Goal: Task Accomplishment & Management: Manage account settings

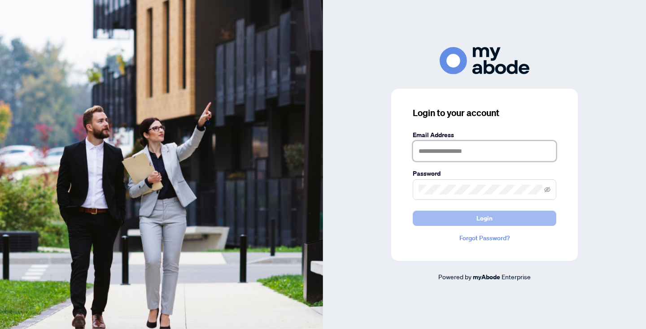
type input "**********"
click at [461, 213] on button "Login" at bounding box center [483, 218] width 143 height 15
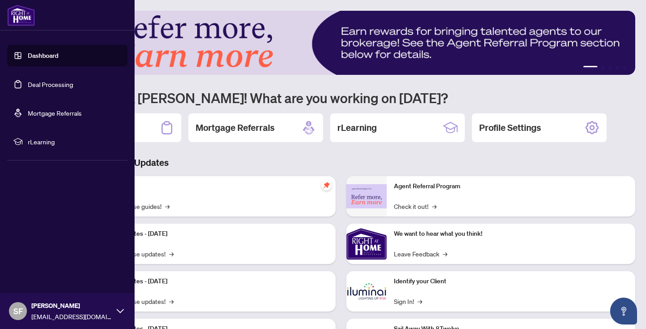
click at [45, 81] on link "Deal Processing" at bounding box center [50, 84] width 45 height 8
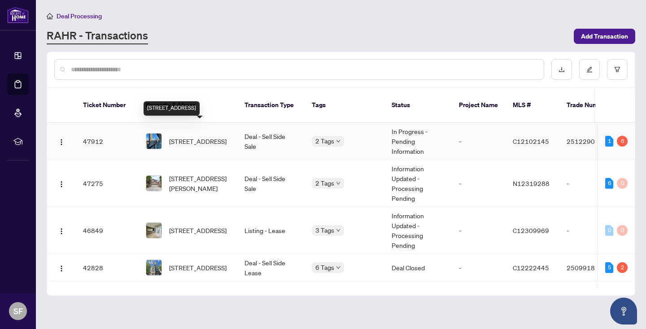
click at [185, 136] on span "2702-955 Bay St, Toronto, Ontario M5S 0C6, Canada" at bounding box center [197, 141] width 57 height 10
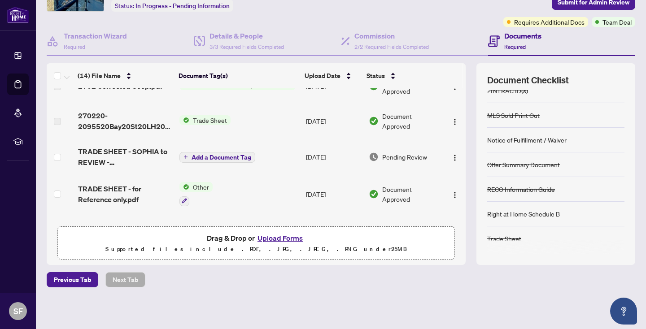
scroll to position [58, 0]
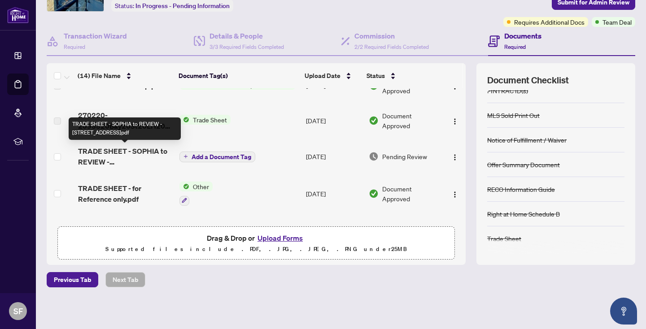
click at [113, 148] on span "TRADE SHEET - SOPHIA to REVIEW - 955 Bay St 2702.pdf" at bounding box center [125, 157] width 94 height 22
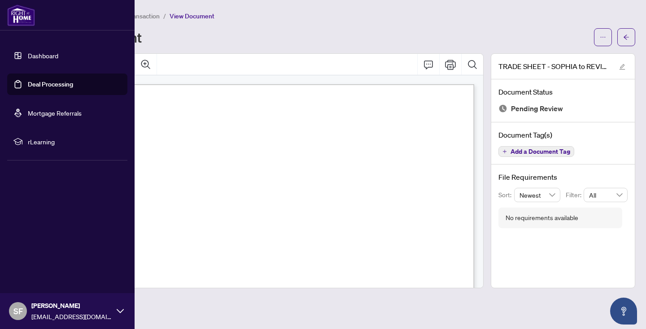
click at [52, 82] on link "Deal Processing" at bounding box center [50, 84] width 45 height 8
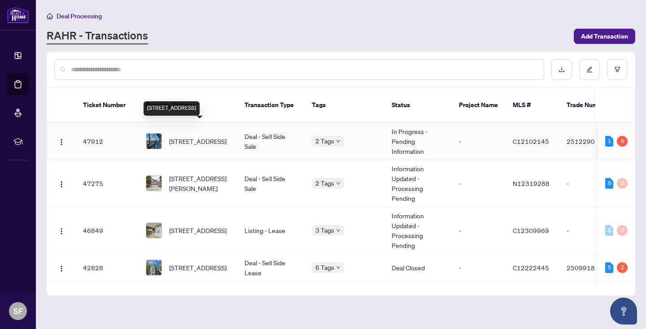
click at [177, 136] on span "2702-955 Bay St, Toronto, Ontario M5S 0C6, Canada" at bounding box center [197, 141] width 57 height 10
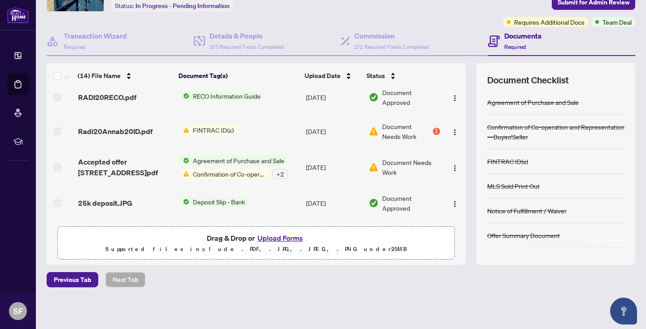
scroll to position [301, 0]
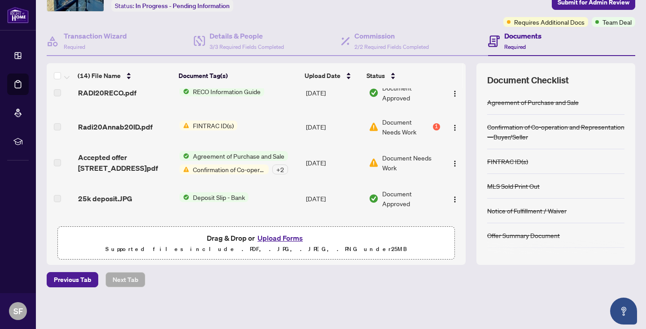
click at [208, 154] on span "Agreement of Purchase and Sale" at bounding box center [238, 156] width 99 height 10
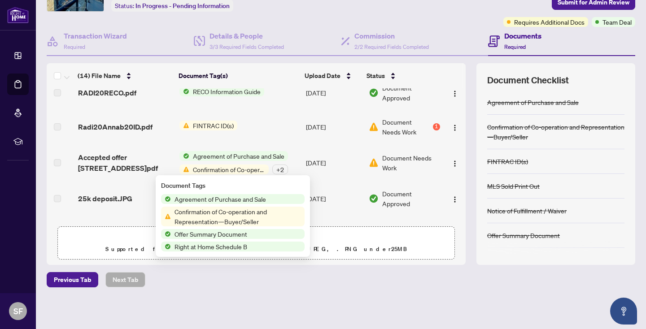
click at [212, 195] on span "Agreement of Purchase and Sale" at bounding box center [220, 199] width 99 height 10
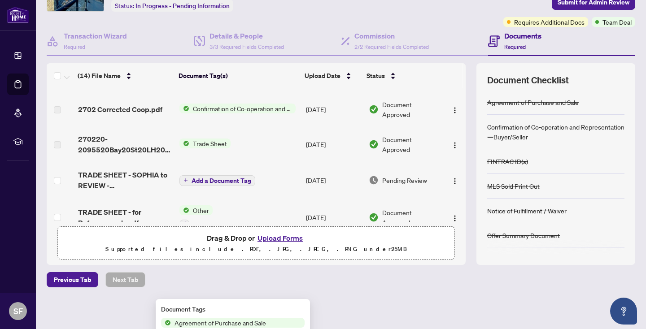
scroll to position [0, 0]
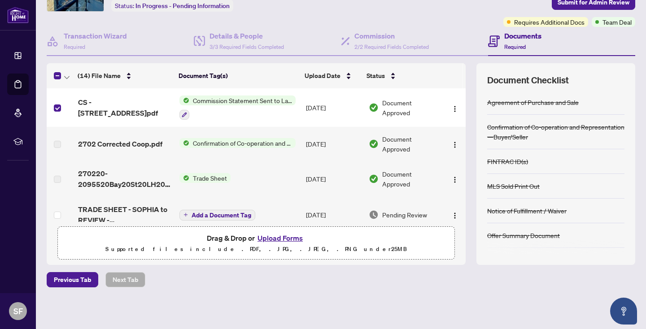
click at [204, 103] on span "Commission Statement Sent to Lawyer" at bounding box center [242, 100] width 106 height 10
click at [215, 144] on span "Commission Statement Sent to Lawyer" at bounding box center [242, 145] width 116 height 10
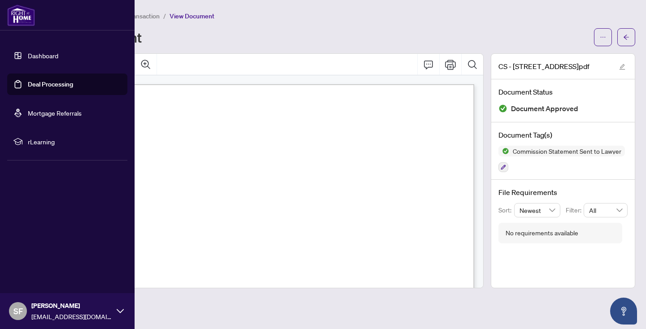
click at [67, 82] on link "Deal Processing" at bounding box center [50, 84] width 45 height 8
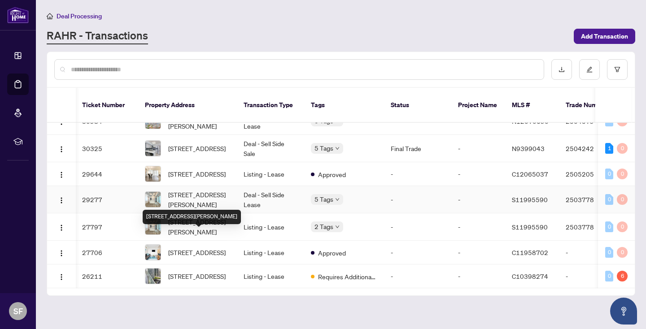
scroll to position [0, 1]
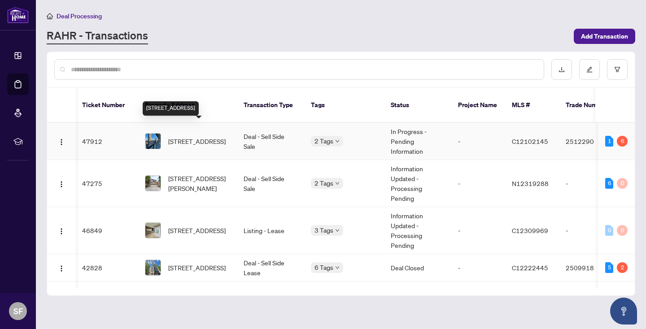
click at [206, 136] on span "2702-955 Bay St, Toronto, Ontario M5S 0C6, Canada" at bounding box center [196, 141] width 57 height 10
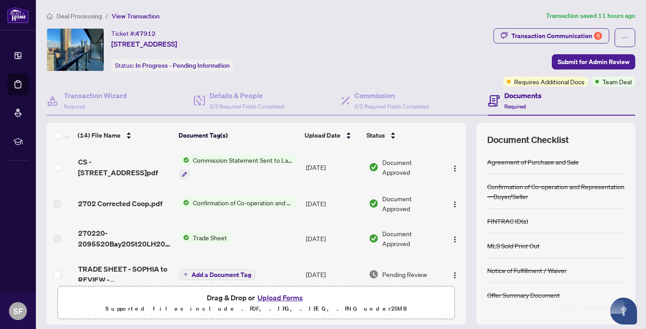
click at [244, 203] on span "Confirmation of Co-operation and Representation—Buyer/Seller" at bounding box center [242, 203] width 106 height 10
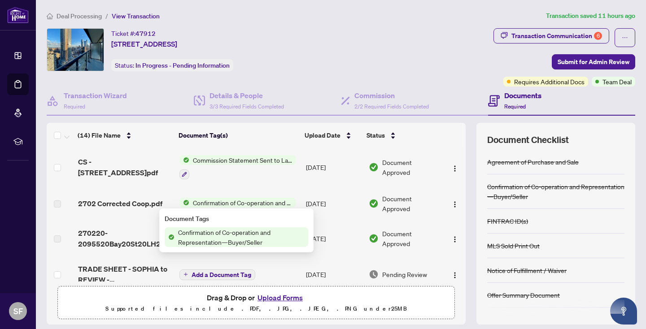
click at [224, 234] on span "Confirmation of Co-operation and Representation—Buyer/Seller" at bounding box center [241, 237] width 134 height 20
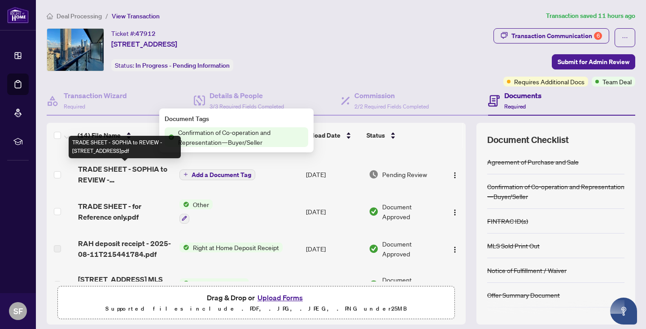
scroll to position [100, 0]
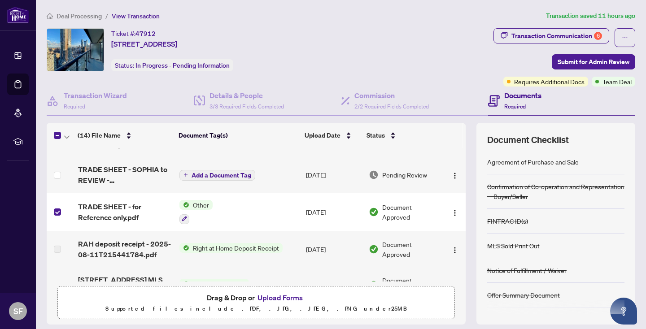
click at [198, 203] on span "Other" at bounding box center [200, 205] width 23 height 10
click at [167, 246] on span "Other" at bounding box center [167, 249] width 23 height 10
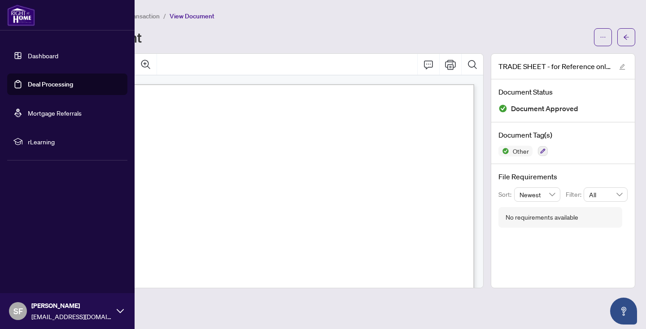
click at [61, 83] on link "Deal Processing" at bounding box center [50, 84] width 45 height 8
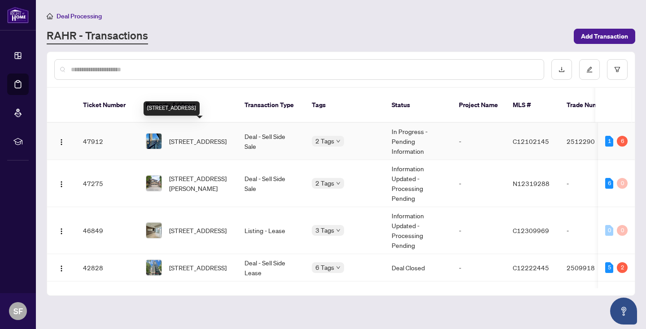
click at [190, 136] on span "2702-955 Bay St, Toronto, Ontario M5S 0C6, Canada" at bounding box center [197, 141] width 57 height 10
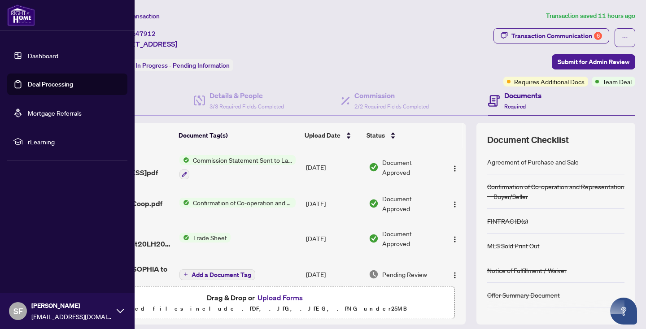
click at [69, 82] on link "Deal Processing" at bounding box center [50, 84] width 45 height 8
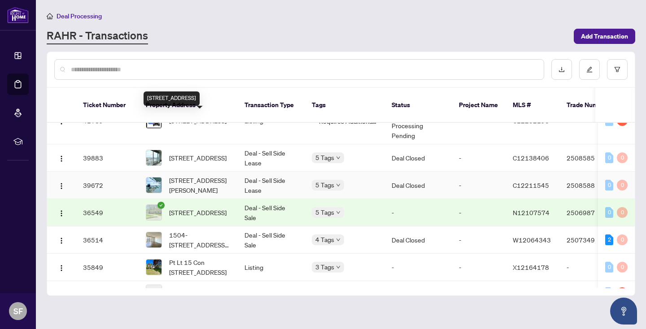
scroll to position [211, 0]
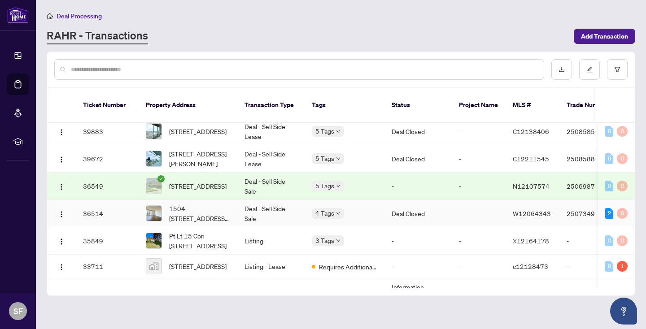
click at [250, 200] on td "Deal - Sell Side Sale" at bounding box center [270, 213] width 67 height 27
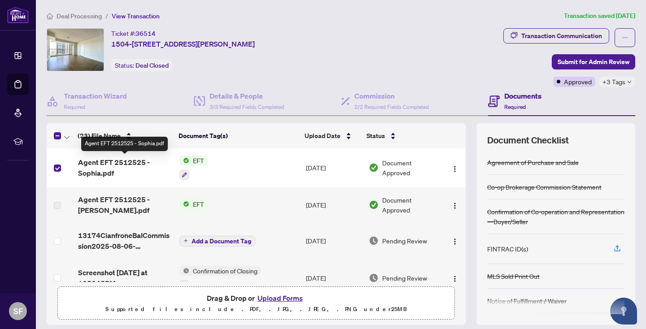
click at [130, 162] on span "Agent EFT 2512525 - Sophia.pdf" at bounding box center [125, 168] width 94 height 22
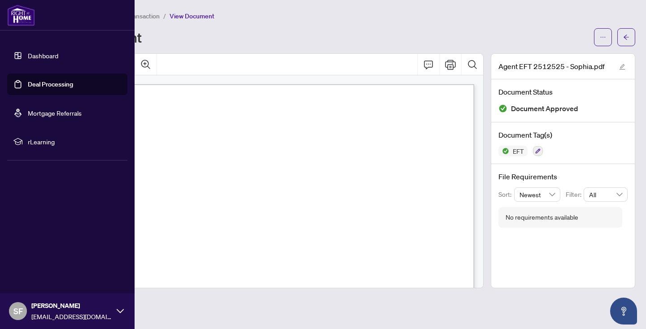
click at [41, 80] on link "Deal Processing" at bounding box center [50, 84] width 45 height 8
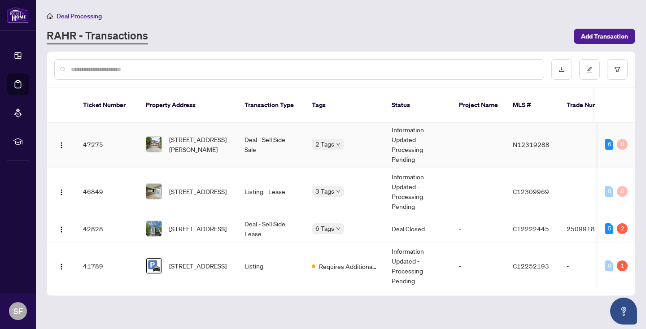
scroll to position [63, 0]
click at [192, 224] on span "#1616-955 Bay St, Toronto, Ontario M5S 0C6, Canada" at bounding box center [197, 229] width 57 height 10
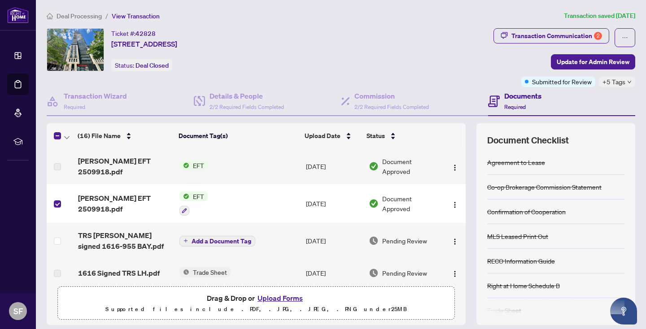
click at [191, 192] on span "EFT" at bounding box center [198, 196] width 18 height 10
click at [114, 200] on span "Sophia EFT 2509918.pdf" at bounding box center [125, 204] width 94 height 22
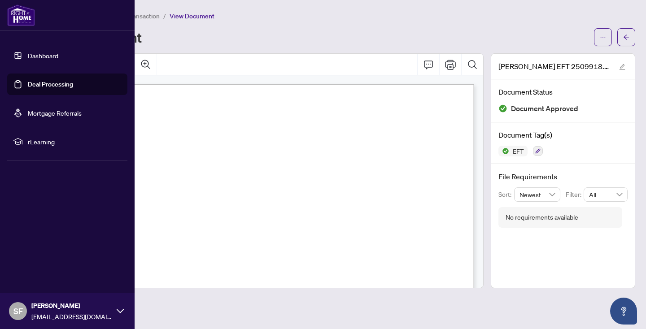
click at [47, 80] on link "Deal Processing" at bounding box center [50, 84] width 45 height 8
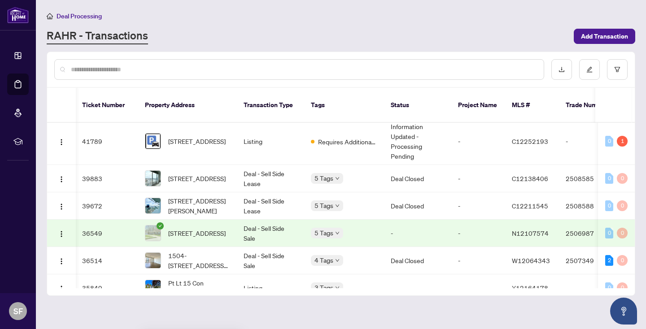
scroll to position [0, 1]
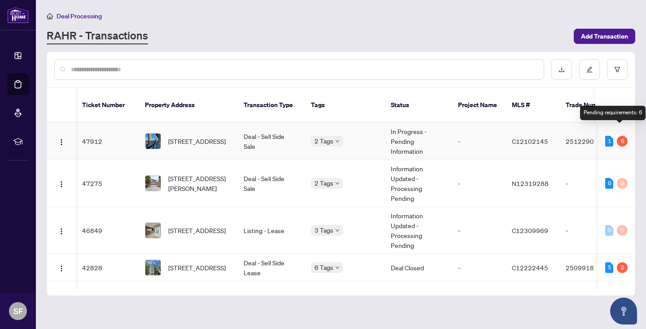
click at [617, 136] on div "6" at bounding box center [621, 141] width 11 height 11
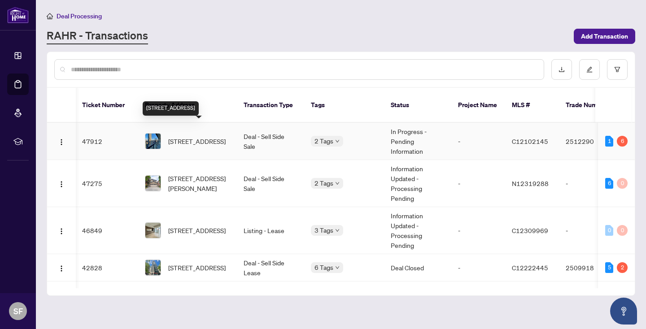
click at [192, 136] on span "2702-955 Bay St, Toronto, Ontario M5S 0C6, Canada" at bounding box center [196, 141] width 57 height 10
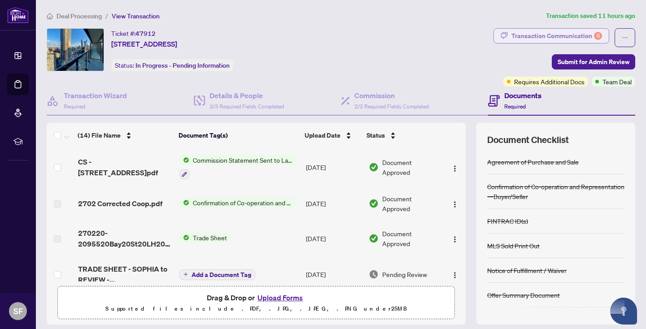
click at [578, 31] on div "Transaction Communication 6" at bounding box center [556, 36] width 91 height 14
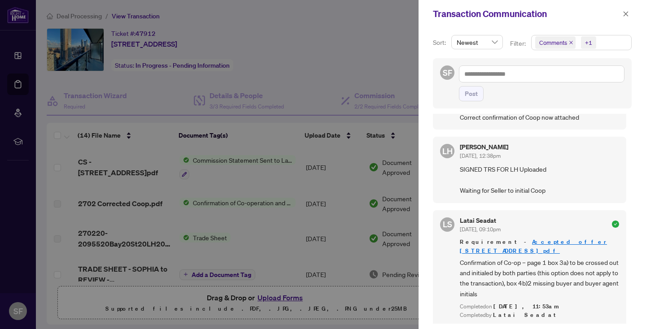
scroll to position [285, 0]
click at [545, 241] on link "Accepted offer 955 Bay st 2702.pdf" at bounding box center [533, 247] width 147 height 17
click at [623, 12] on icon "close" at bounding box center [625, 13] width 5 height 5
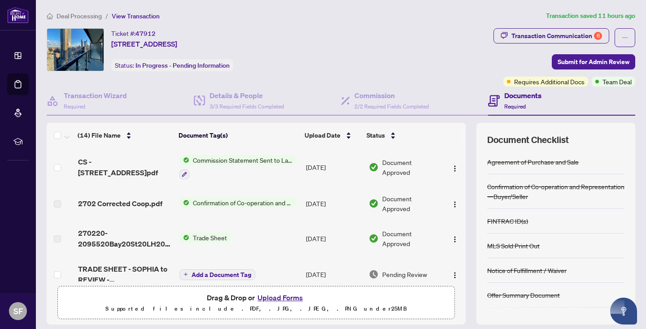
click at [229, 158] on span "Commission Statement Sent to Lawyer" at bounding box center [242, 160] width 106 height 10
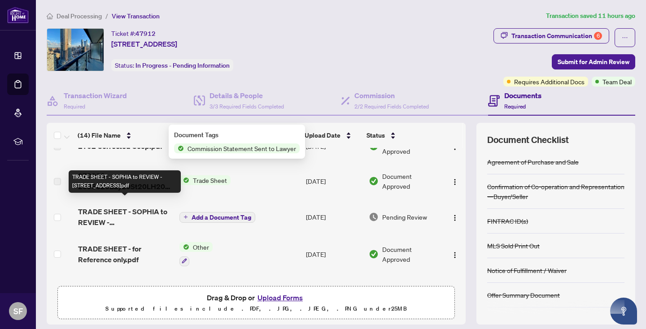
scroll to position [56, 0]
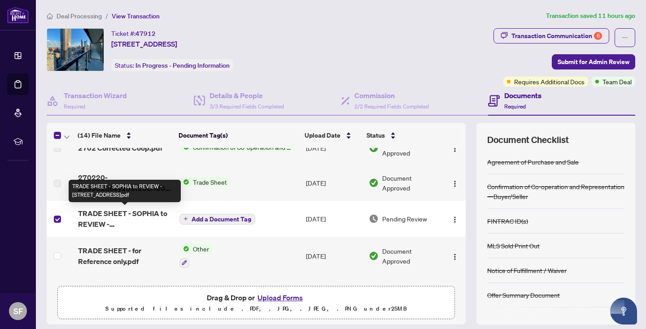
click at [151, 214] on span "TRADE SHEET - SOPHIA to REVIEW - 955 Bay St 2702.pdf" at bounding box center [125, 219] width 94 height 22
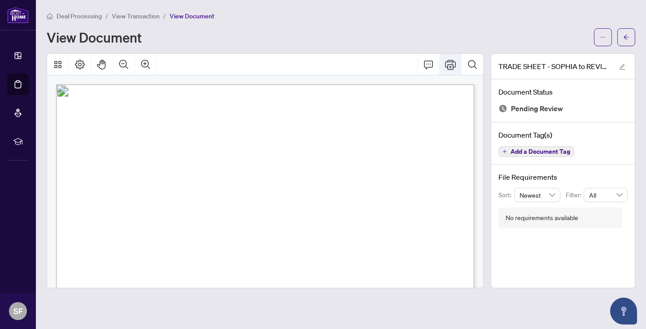
click at [452, 61] on icon "Print" at bounding box center [450, 64] width 11 height 11
click at [428, 61] on icon "Comment" at bounding box center [428, 64] width 11 height 11
click at [452, 62] on icon "Print" at bounding box center [450, 65] width 11 height 10
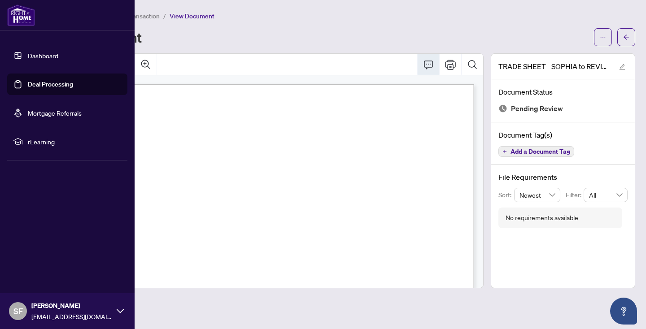
click at [54, 83] on link "Deal Processing" at bounding box center [50, 84] width 45 height 8
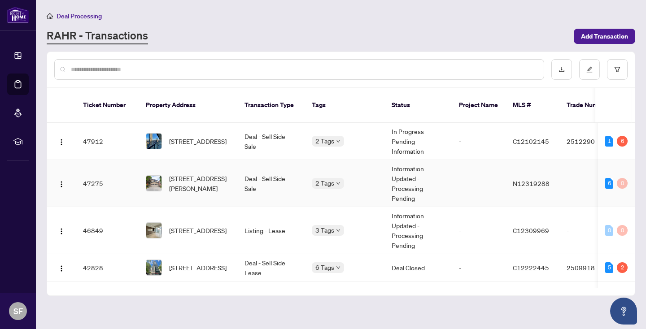
click at [97, 170] on td "47275" at bounding box center [107, 183] width 63 height 47
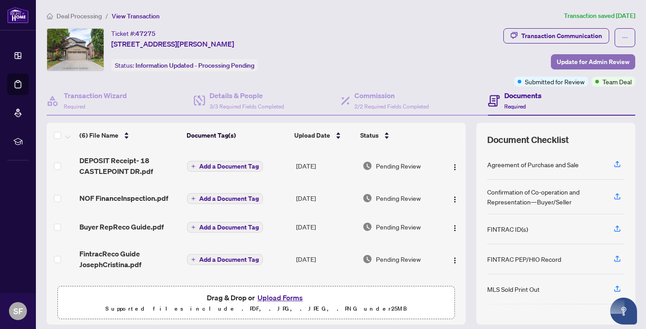
click at [586, 59] on span "Update for Admin Review" at bounding box center [592, 62] width 73 height 14
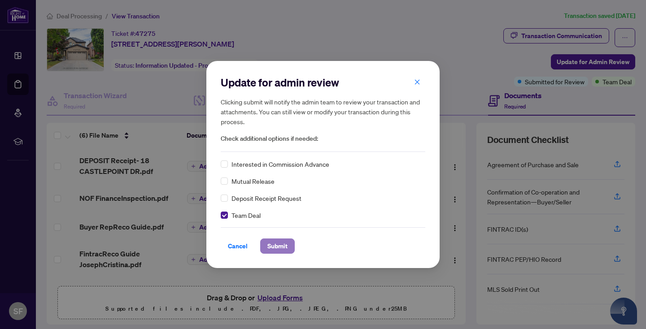
click at [279, 246] on span "Submit" at bounding box center [277, 246] width 20 height 14
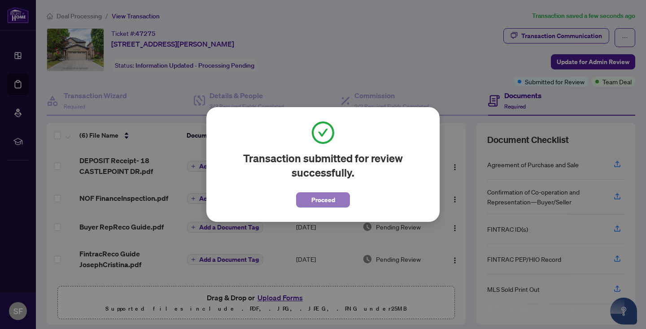
click at [326, 197] on span "Proceed" at bounding box center [323, 200] width 24 height 14
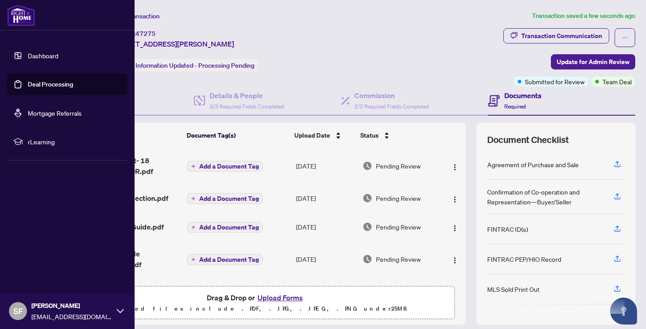
click at [65, 85] on link "Deal Processing" at bounding box center [50, 84] width 45 height 8
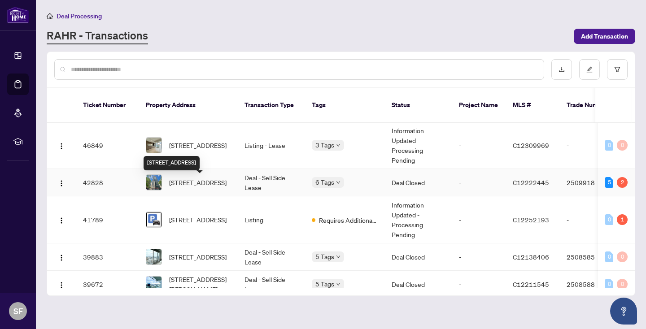
scroll to position [88, 0]
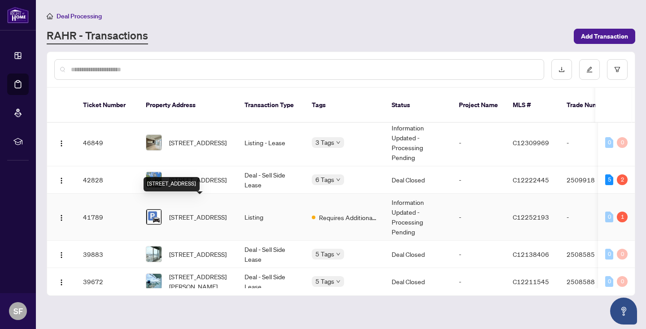
click at [201, 212] on span "955 Bay St, Toronto, Ontario M5S 2A2, Canada" at bounding box center [197, 217] width 57 height 10
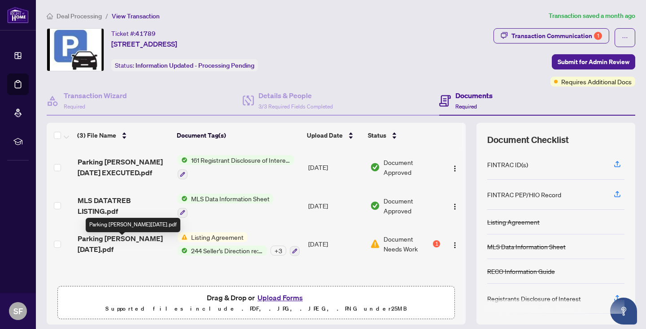
click at [129, 244] on span "Parking Britt June 2025.pdf" at bounding box center [124, 244] width 93 height 22
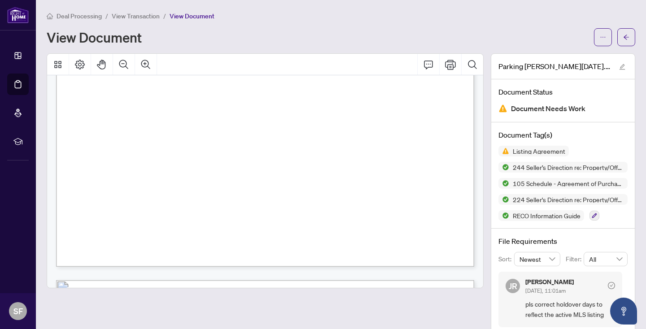
scroll to position [984, 0]
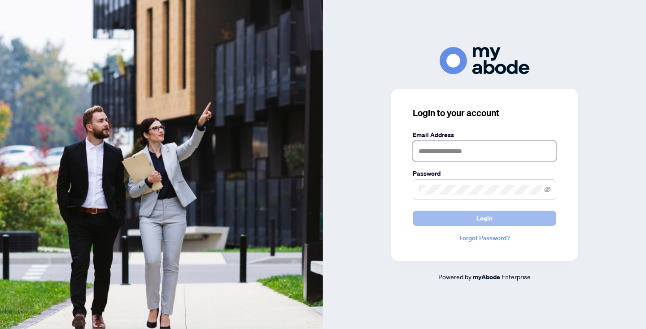
type input "**********"
click at [480, 219] on span "Login" at bounding box center [484, 218] width 16 height 14
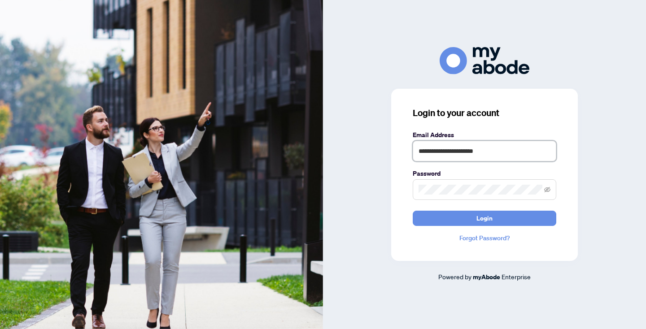
click at [518, 152] on input "**********" at bounding box center [483, 151] width 143 height 21
type input "**********"
click at [486, 218] on span "Login" at bounding box center [484, 218] width 16 height 14
